Goal: Information Seeking & Learning: Learn about a topic

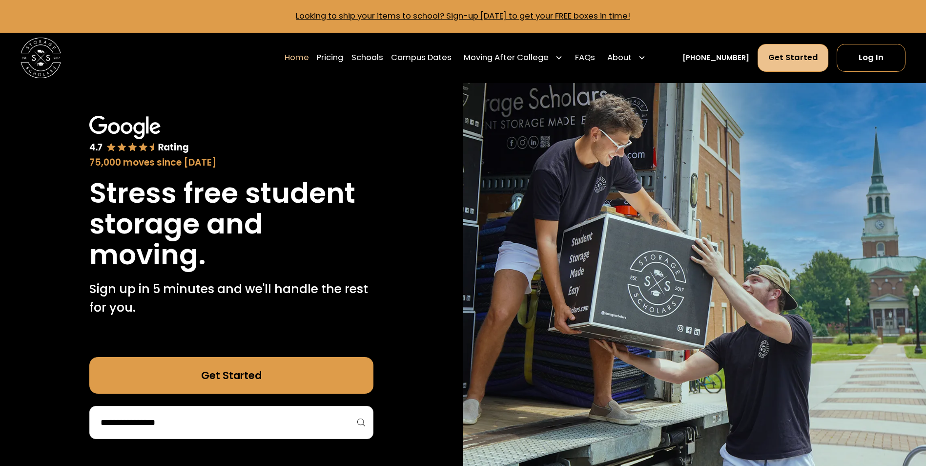
click at [790, 47] on link "Get Started" at bounding box center [793, 57] width 71 height 27
click at [376, 57] on link "Schools" at bounding box center [367, 57] width 32 height 28
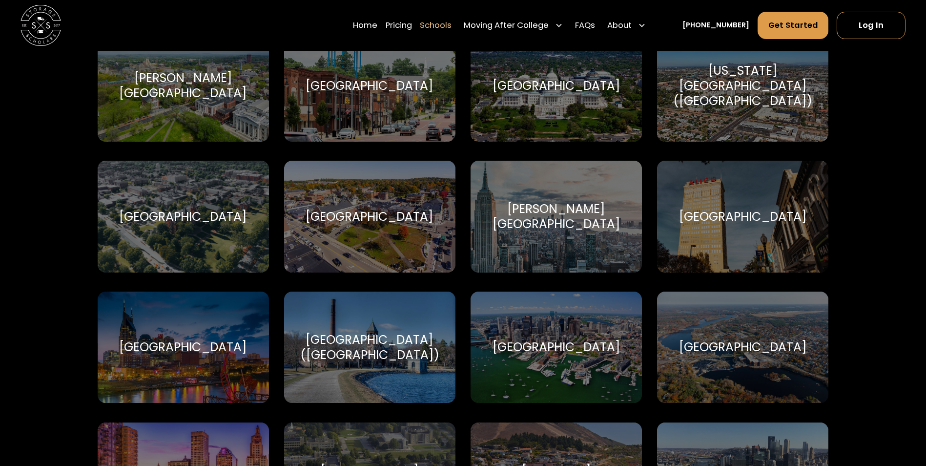
scroll to position [488, 0]
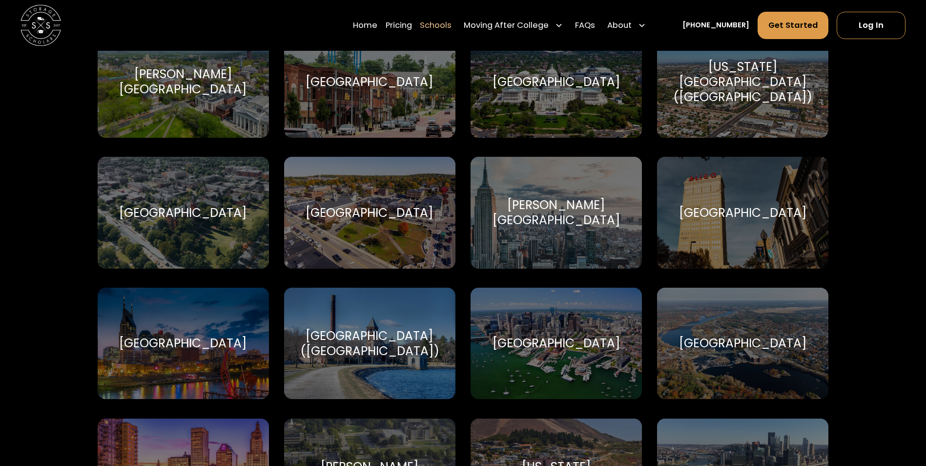
click at [170, 348] on div "[GEOGRAPHIC_DATA]" at bounding box center [183, 342] width 128 height 15
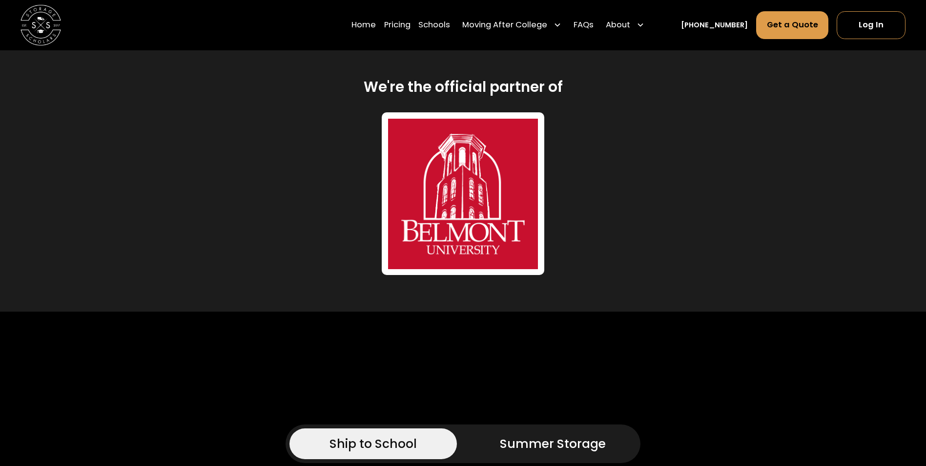
scroll to position [488, 0]
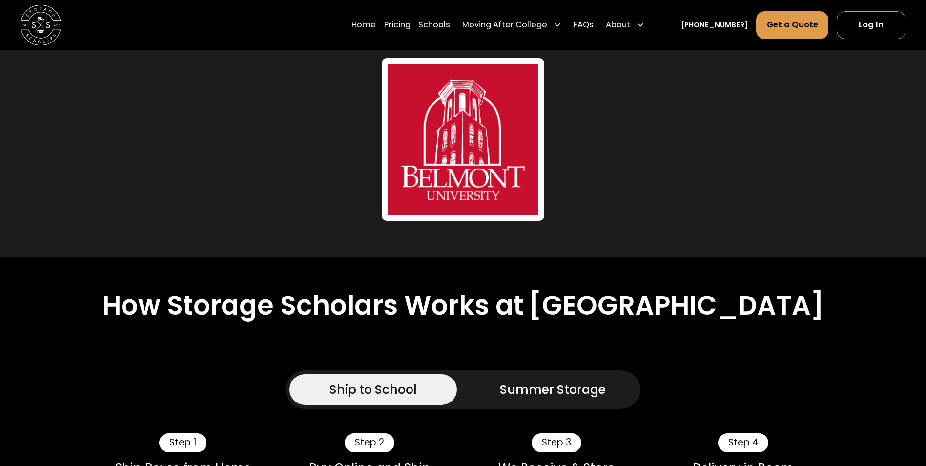
click at [534, 380] on div "Summer Storage" at bounding box center [553, 389] width 106 height 18
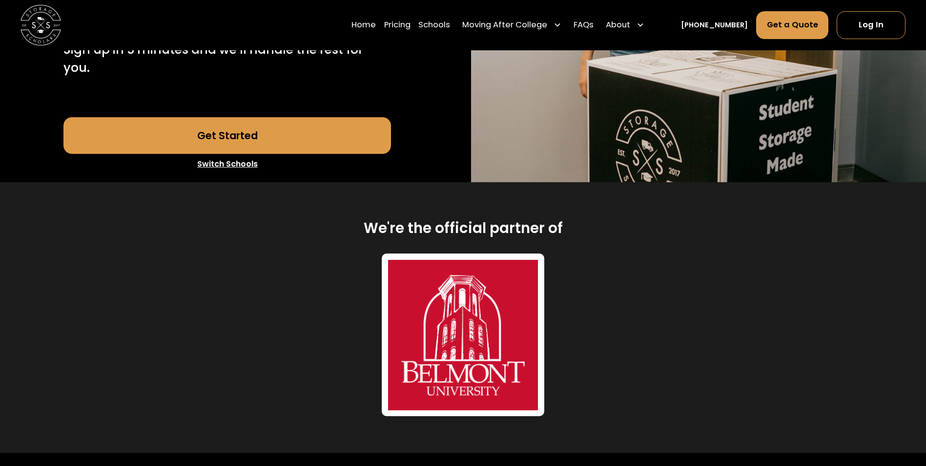
scroll to position [0, 0]
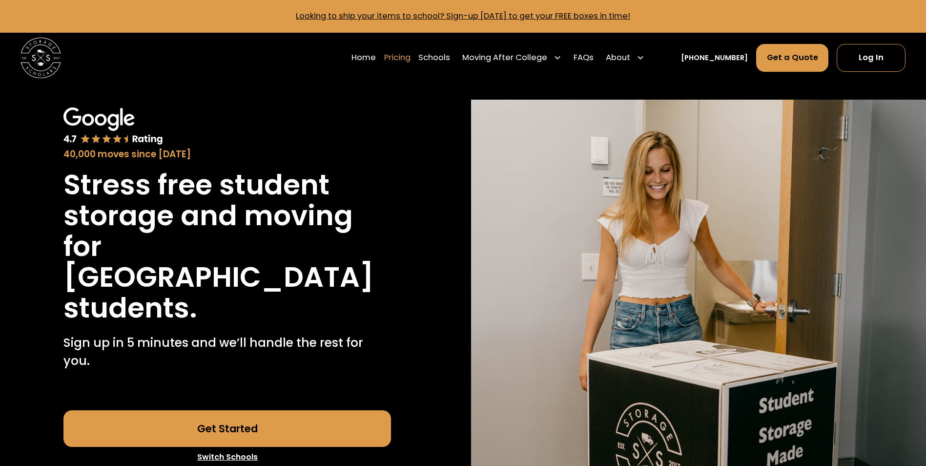
click at [411, 60] on link "Pricing" at bounding box center [397, 57] width 26 height 28
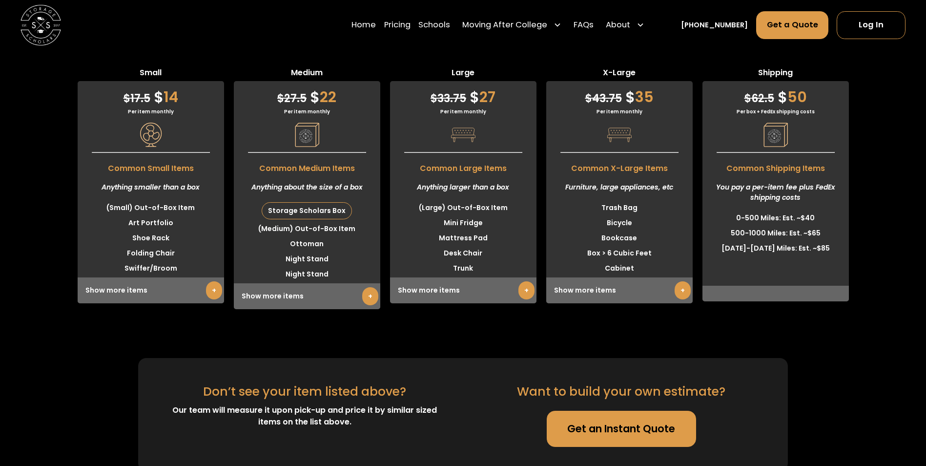
scroll to position [3222, 0]
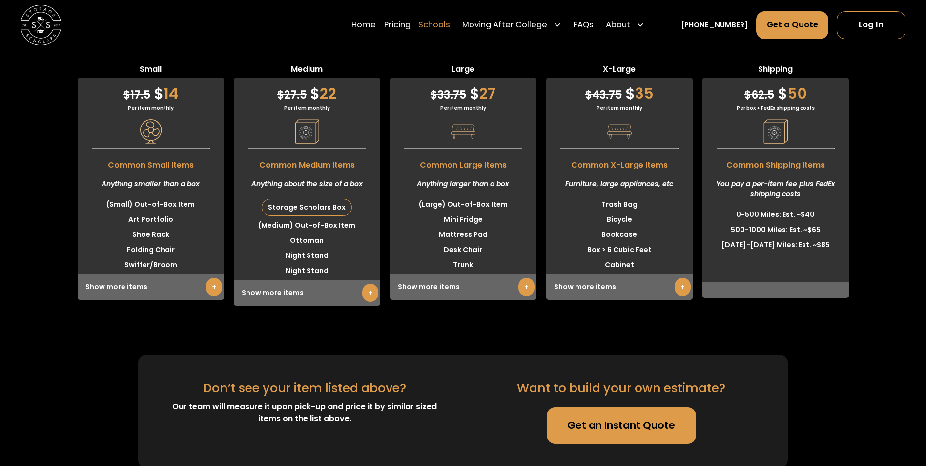
click at [450, 25] on link "Schools" at bounding box center [434, 25] width 32 height 28
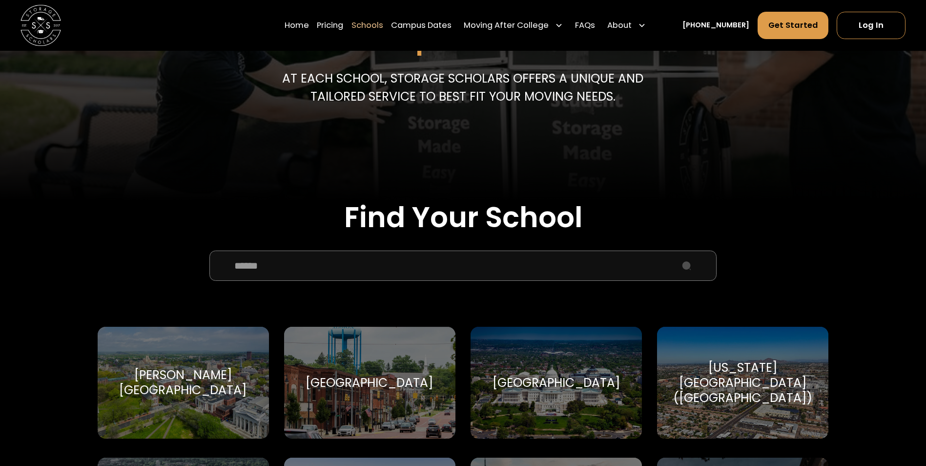
scroll to position [244, 0]
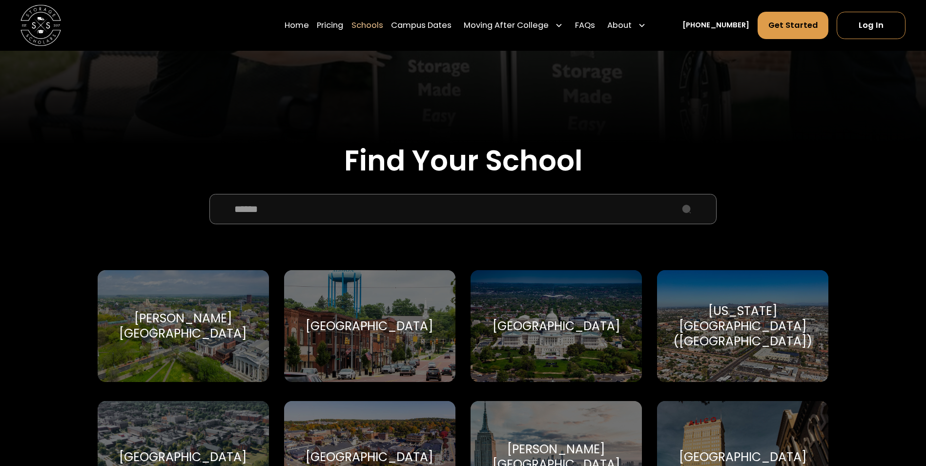
click at [405, 215] on input "School Select Form" at bounding box center [463, 209] width 508 height 30
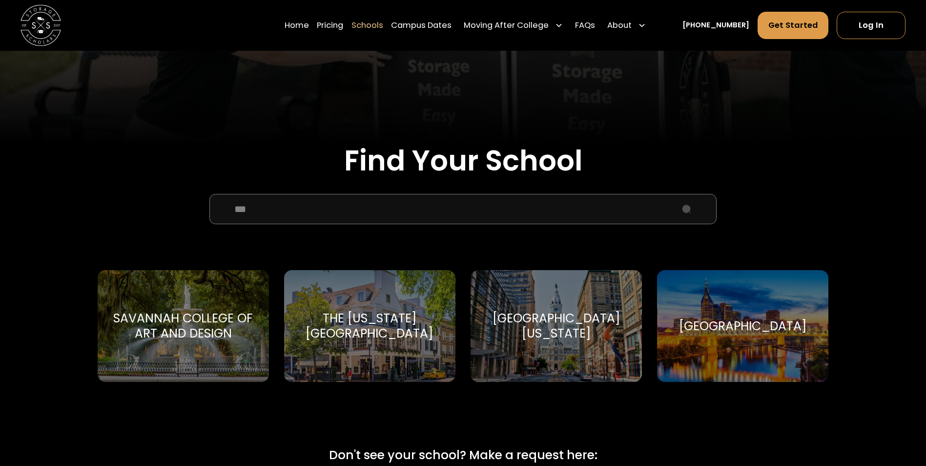
type input "***"
click at [724, 333] on div "Vanderbilt University" at bounding box center [743, 325] width 128 height 15
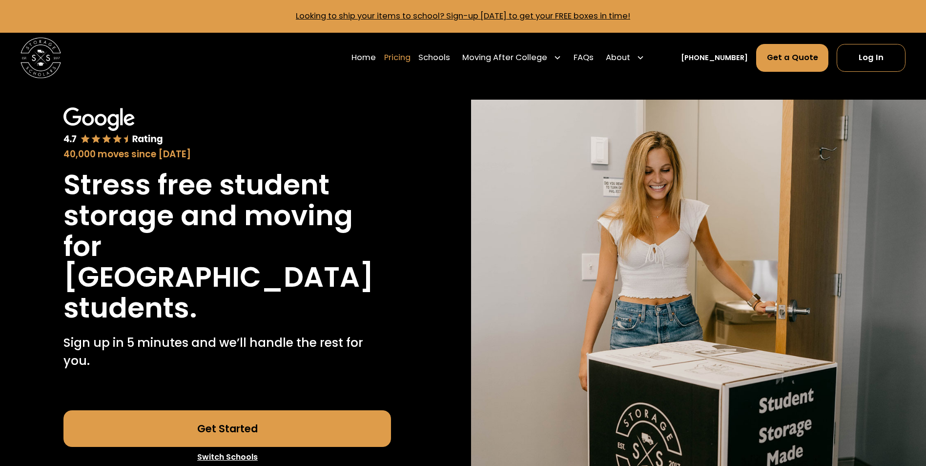
click at [411, 62] on link "Pricing" at bounding box center [397, 57] width 26 height 28
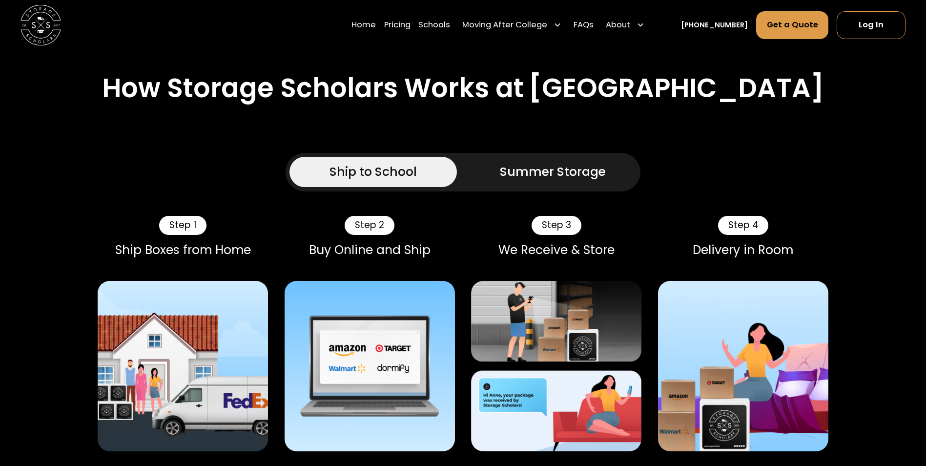
scroll to position [484, 0]
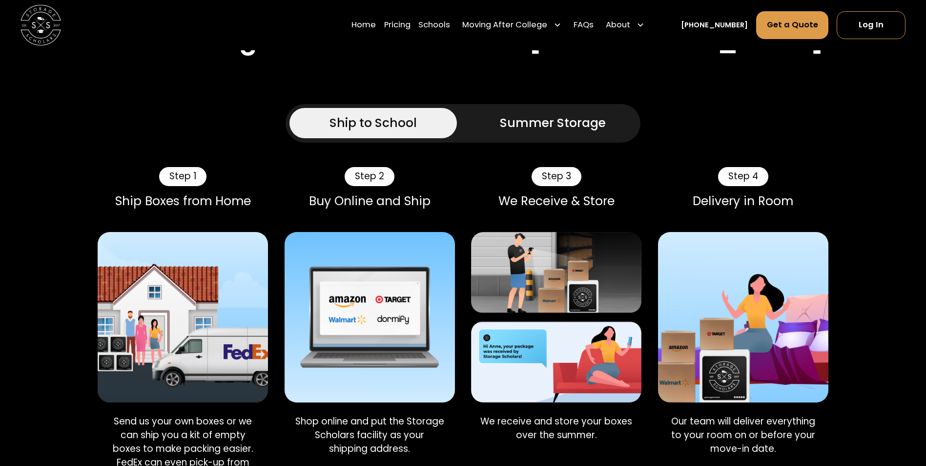
click at [555, 124] on div "Ship to School Summer Storage" at bounding box center [463, 123] width 355 height 39
click at [557, 114] on div "Summer Storage" at bounding box center [553, 123] width 106 height 18
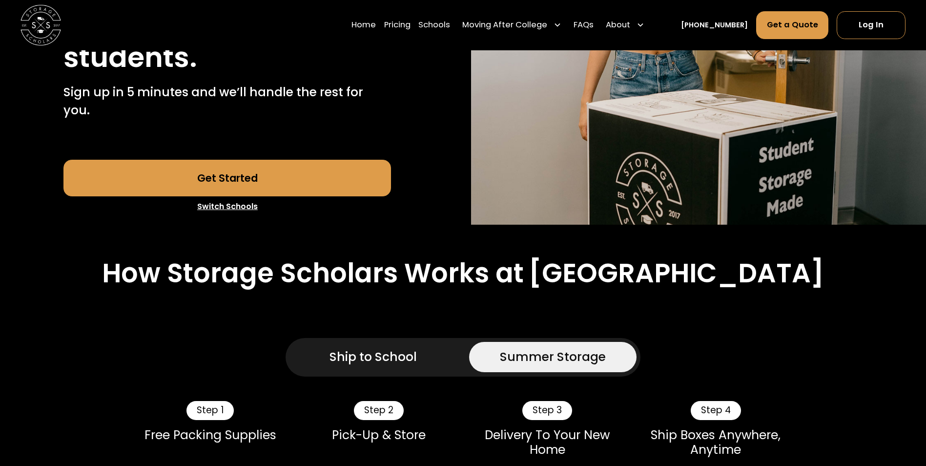
scroll to position [143, 0]
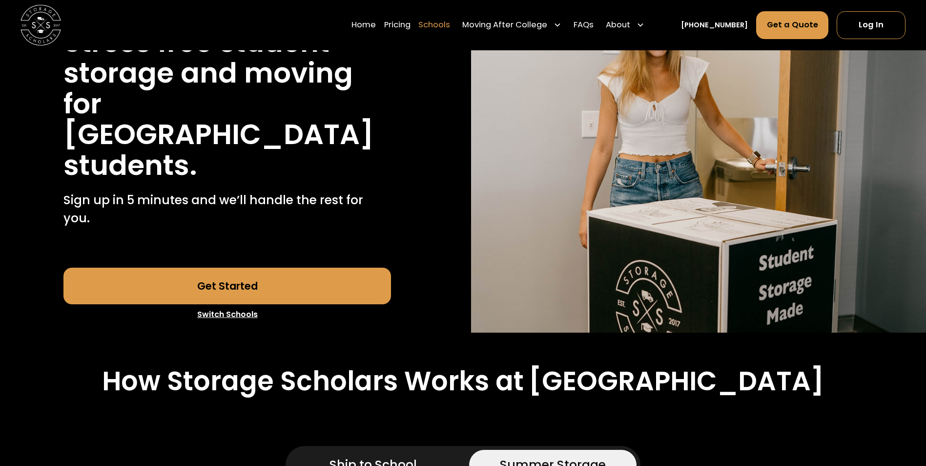
click at [445, 22] on link "Schools" at bounding box center [434, 25] width 32 height 28
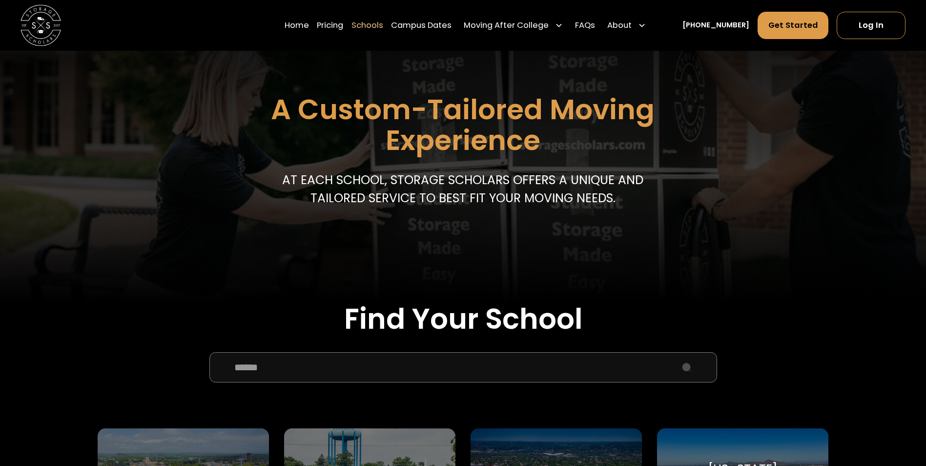
scroll to position [146, 0]
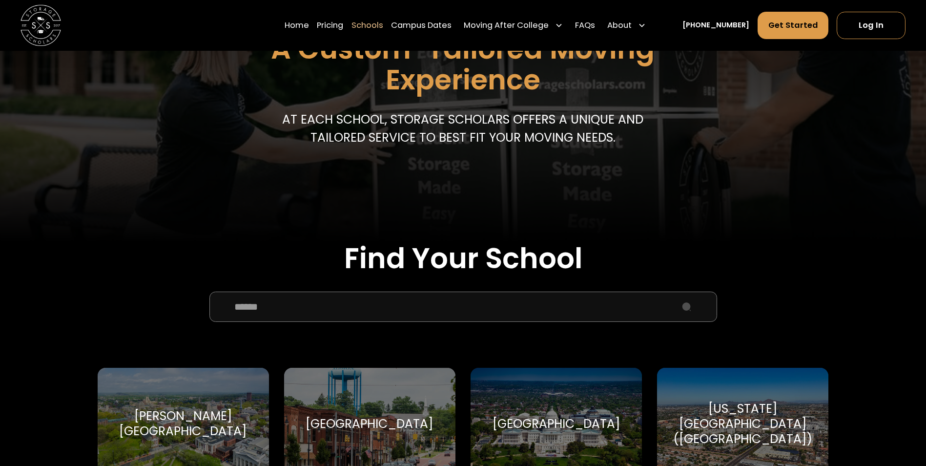
click at [354, 303] on input "School Select Form" at bounding box center [463, 306] width 508 height 30
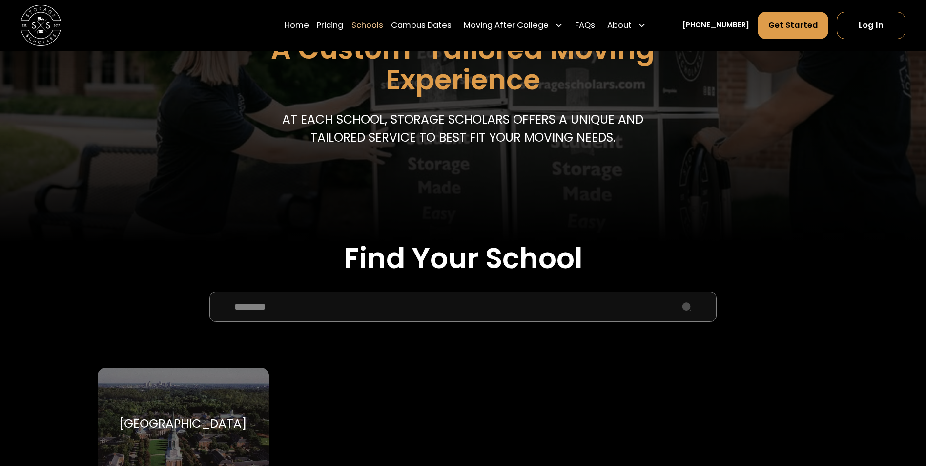
type input "********"
click at [178, 416] on div "[GEOGRAPHIC_DATA]" at bounding box center [183, 423] width 128 height 15
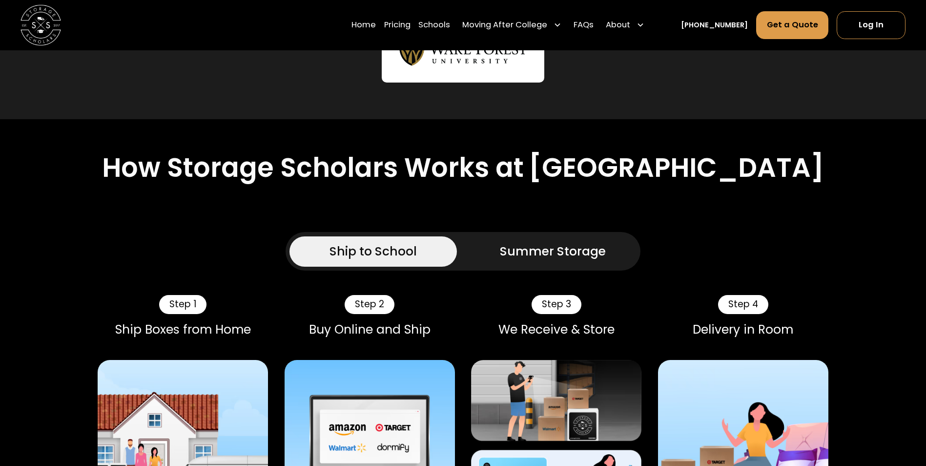
scroll to position [586, 0]
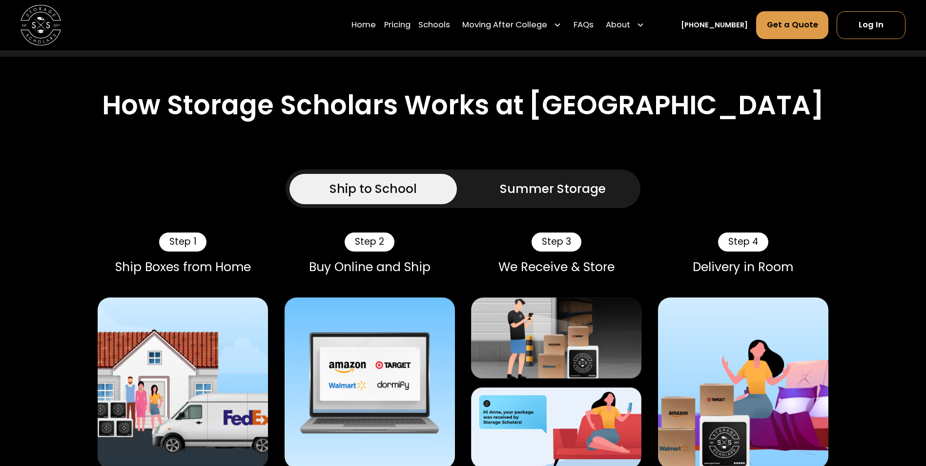
click at [552, 180] on div "Summer Storage" at bounding box center [553, 189] width 106 height 18
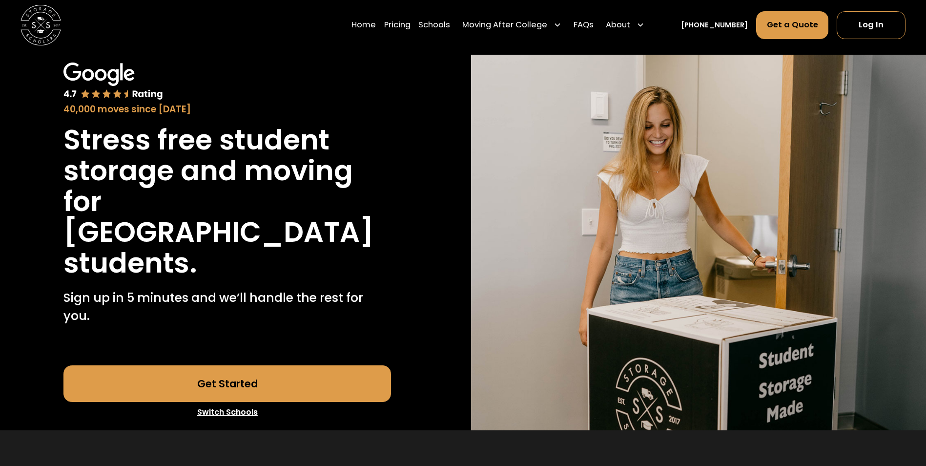
scroll to position [0, 0]
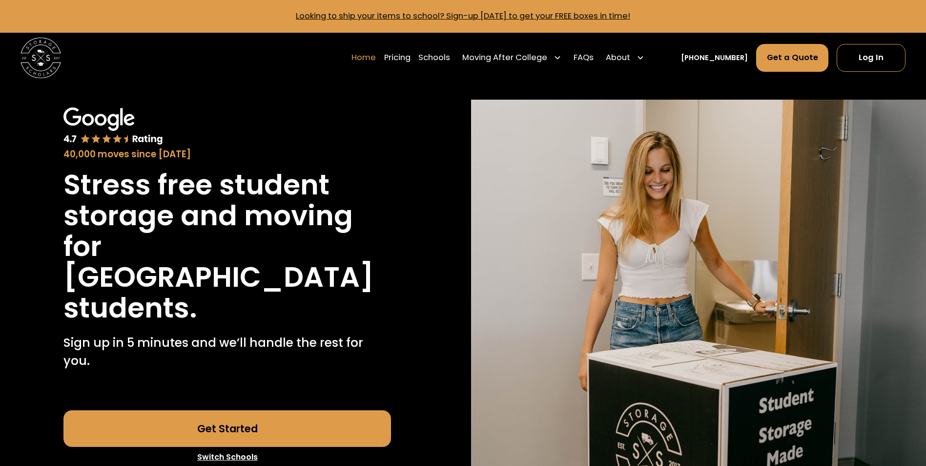
click at [376, 62] on link "Home" at bounding box center [363, 57] width 24 height 28
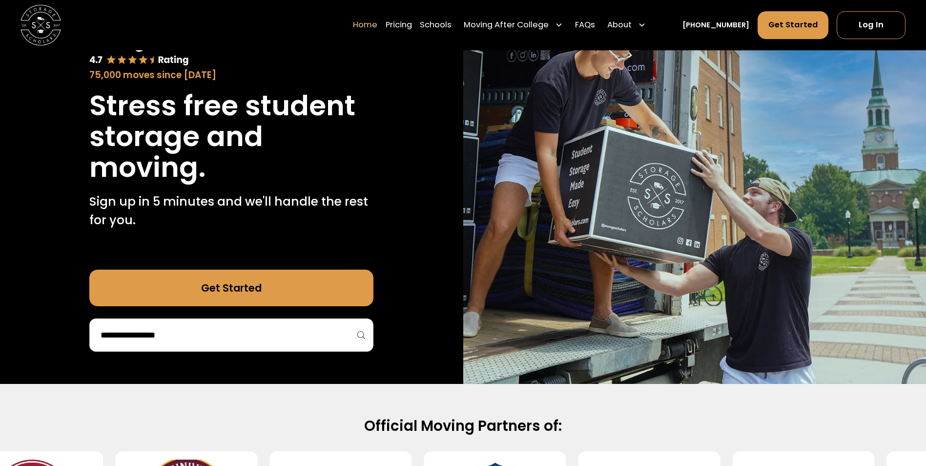
scroll to position [244, 0]
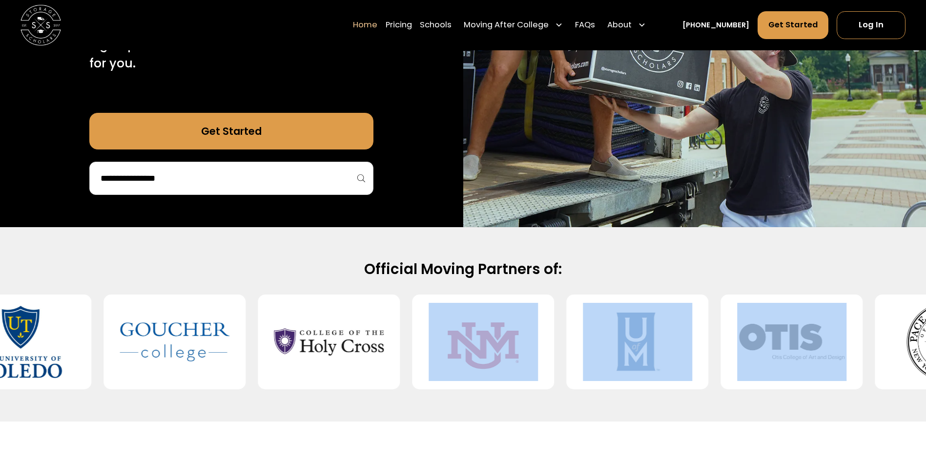
drag, startPoint x: 766, startPoint y: 348, endPoint x: 543, endPoint y: 341, distance: 223.2
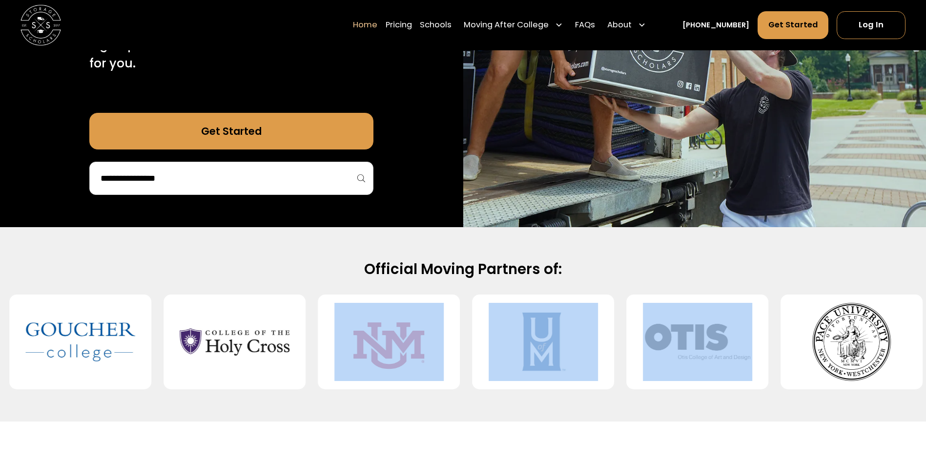
drag, startPoint x: 543, startPoint y: 341, endPoint x: 610, endPoint y: 295, distance: 80.7
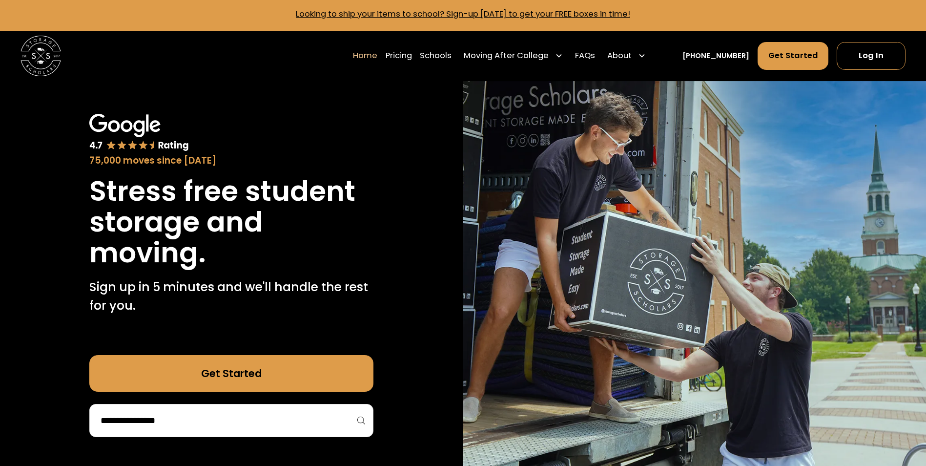
scroll to position [0, 0]
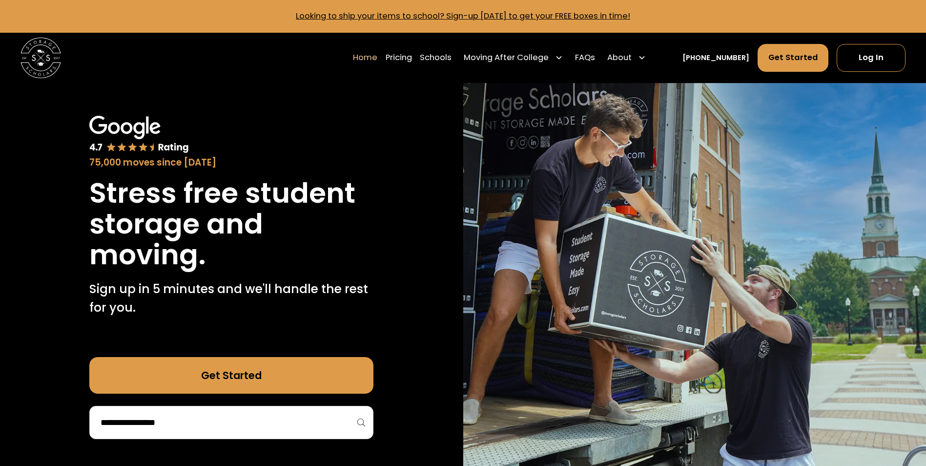
click at [456, 15] on link "Looking to ship your items to school? Sign-up [DATE] to get your FREE boxes in …" at bounding box center [463, 15] width 334 height 11
